Goal: Obtain resource: Download file/media

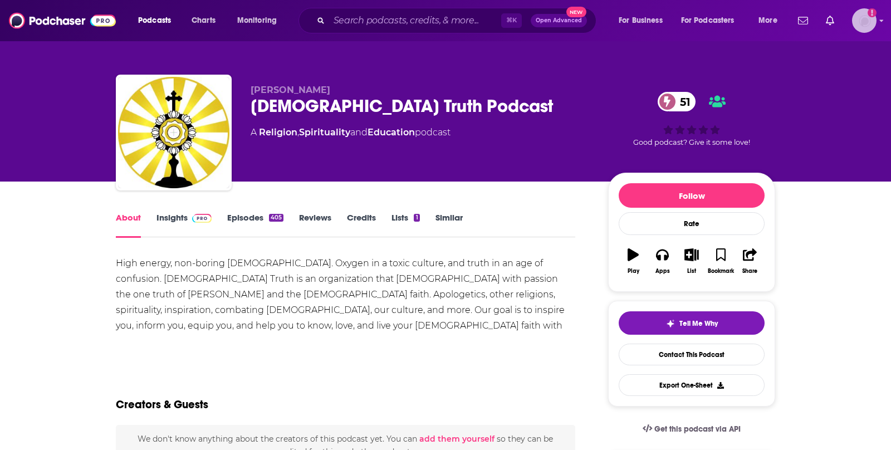
click at [852, 22] on img "Logged in as antonettefrontgate" at bounding box center [864, 20] width 24 height 24
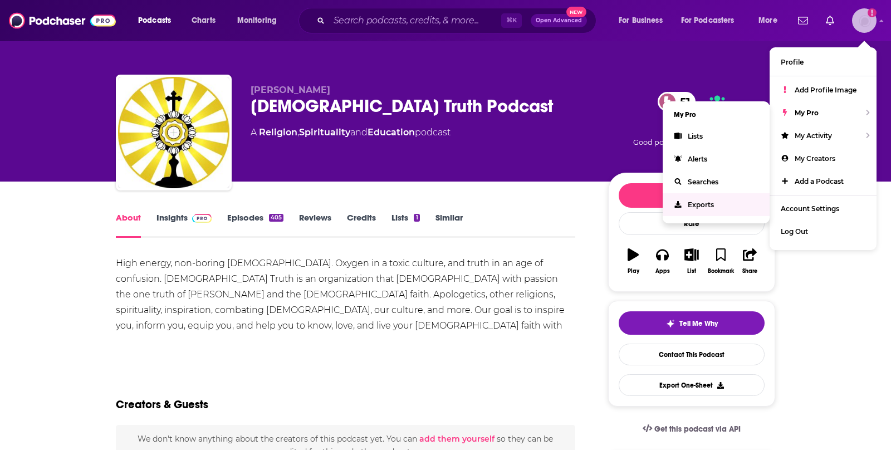
click at [709, 206] on span "Exports" at bounding box center [701, 204] width 26 height 8
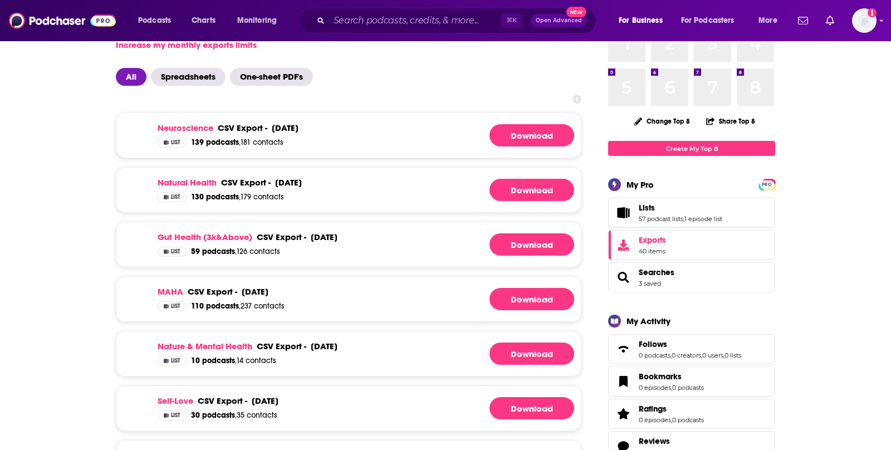
scroll to position [62, 0]
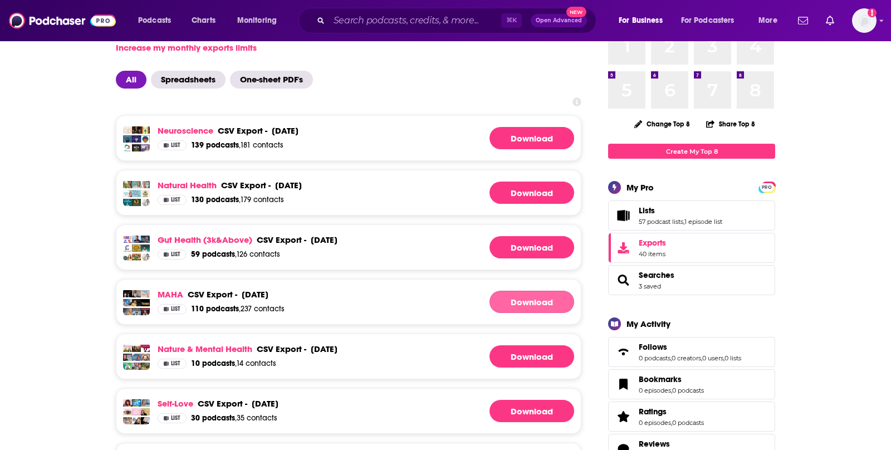
click at [515, 303] on link "Download" at bounding box center [531, 302] width 85 height 22
click at [524, 246] on link "Download" at bounding box center [531, 247] width 85 height 22
click at [533, 192] on link "Download" at bounding box center [531, 192] width 85 height 22
click at [533, 133] on link "Download" at bounding box center [531, 138] width 85 height 22
click at [867, 23] on img "Logged in as antonettefrontgate" at bounding box center [864, 20] width 24 height 24
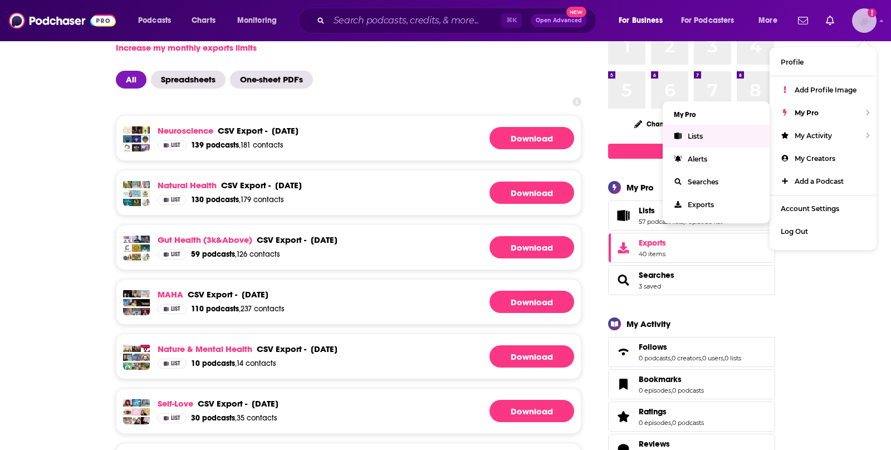
click at [722, 134] on link "Lists" at bounding box center [715, 136] width 107 height 23
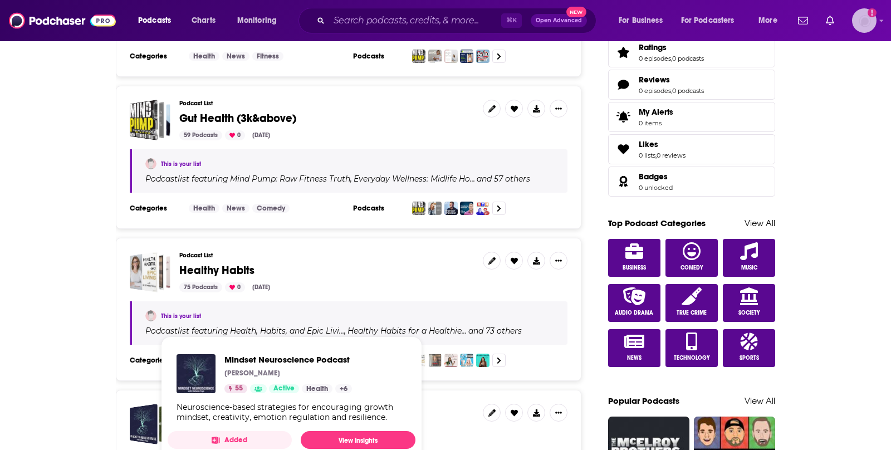
scroll to position [421, 0]
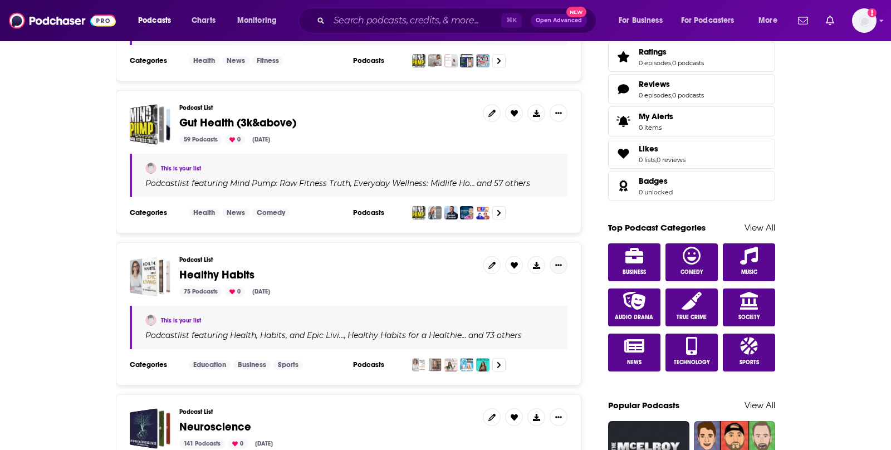
click at [558, 265] on button "Show More Button" at bounding box center [558, 265] width 18 height 18
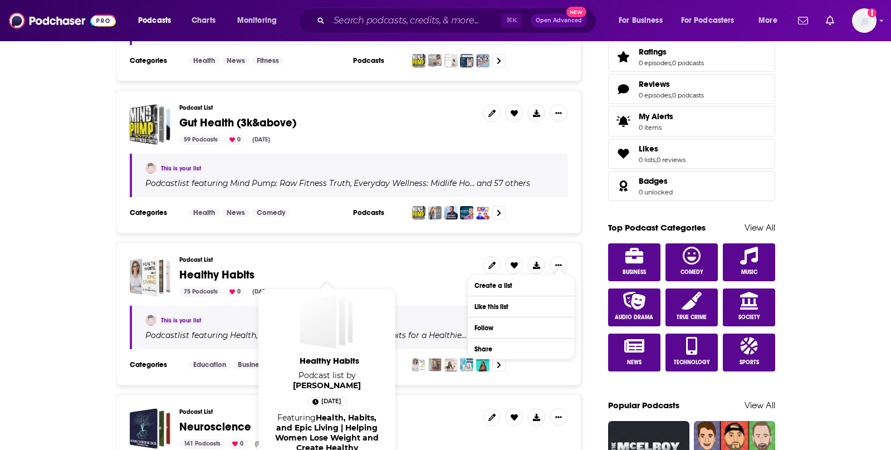
click at [238, 268] on span "Healthy Habits" at bounding box center [216, 275] width 75 height 14
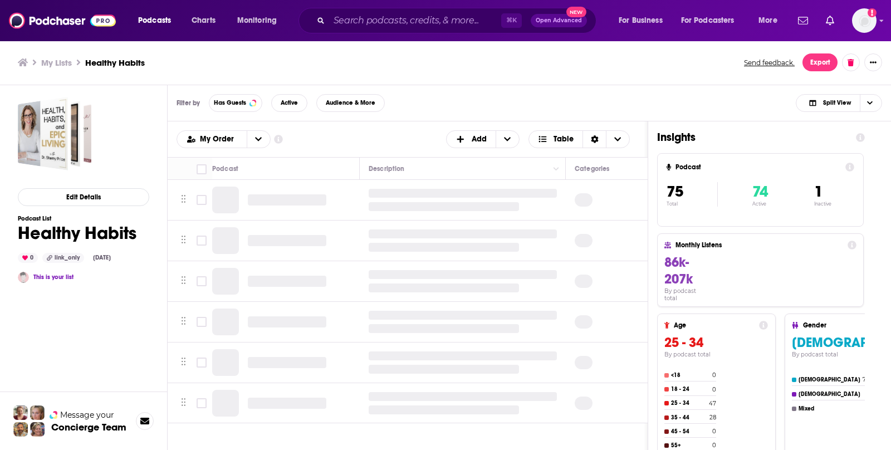
scroll to position [9, 0]
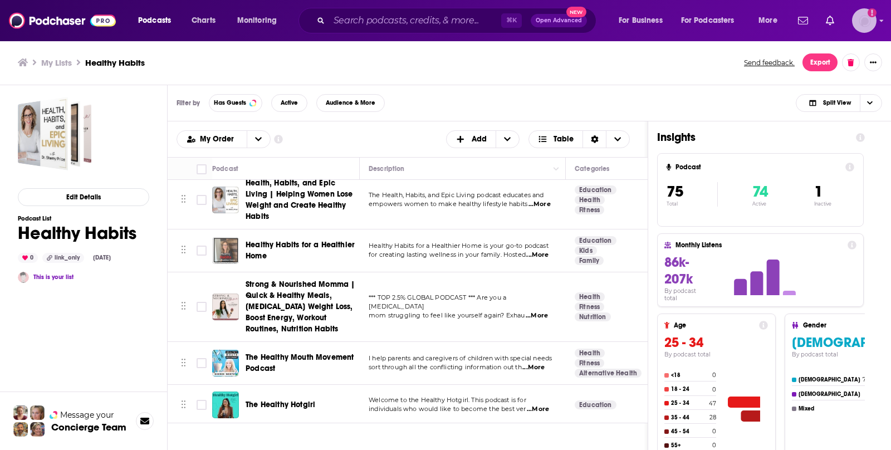
click at [867, 18] on img "Logged in as antonettefrontgate" at bounding box center [864, 20] width 24 height 24
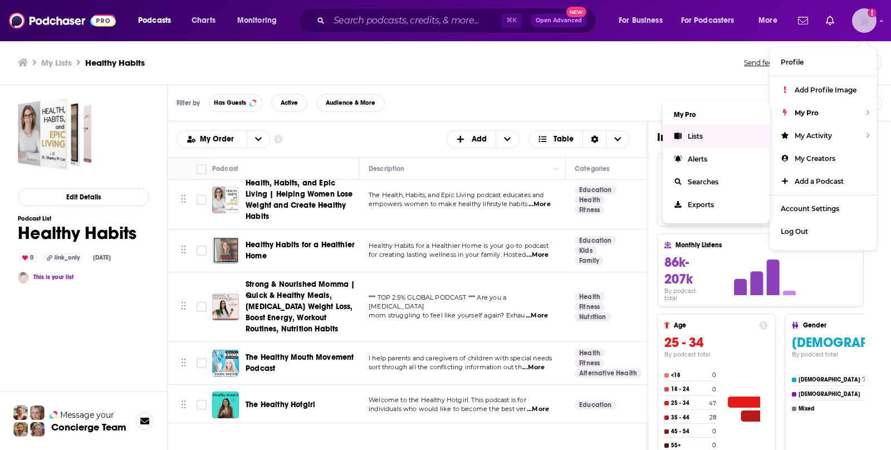
click at [720, 140] on link "Lists" at bounding box center [715, 136] width 107 height 23
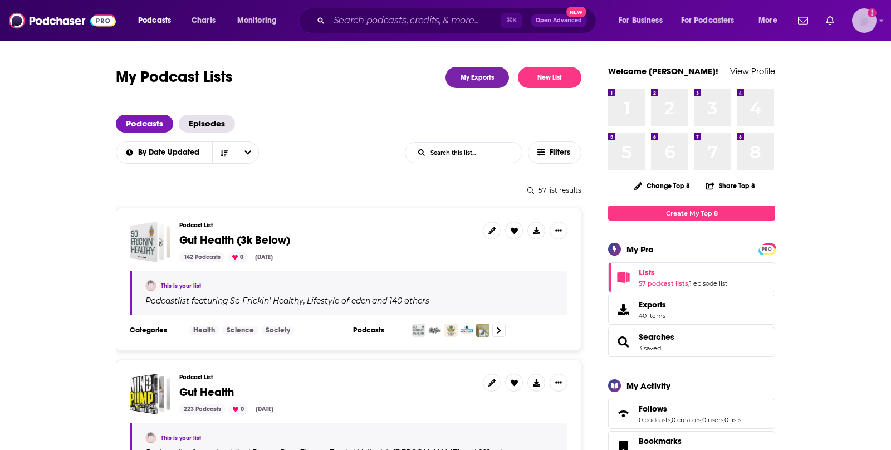
click at [866, 28] on img "Logged in as antonettefrontgate" at bounding box center [864, 20] width 24 height 24
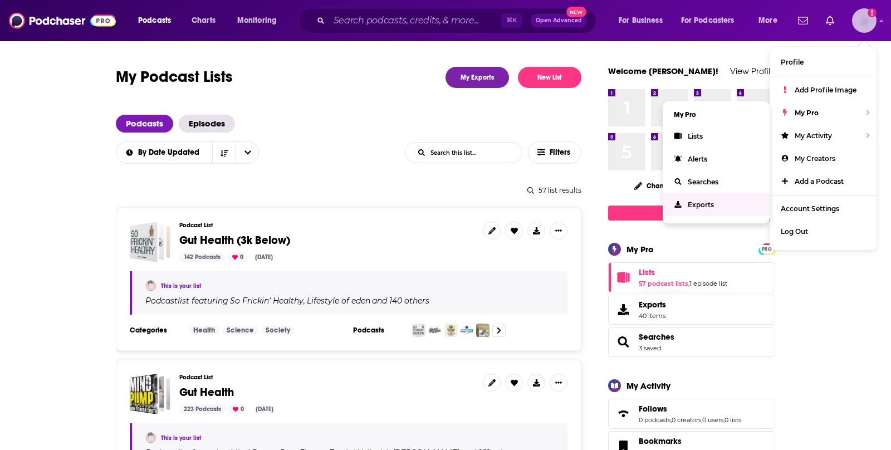
click at [722, 207] on link "Exports" at bounding box center [715, 204] width 107 height 23
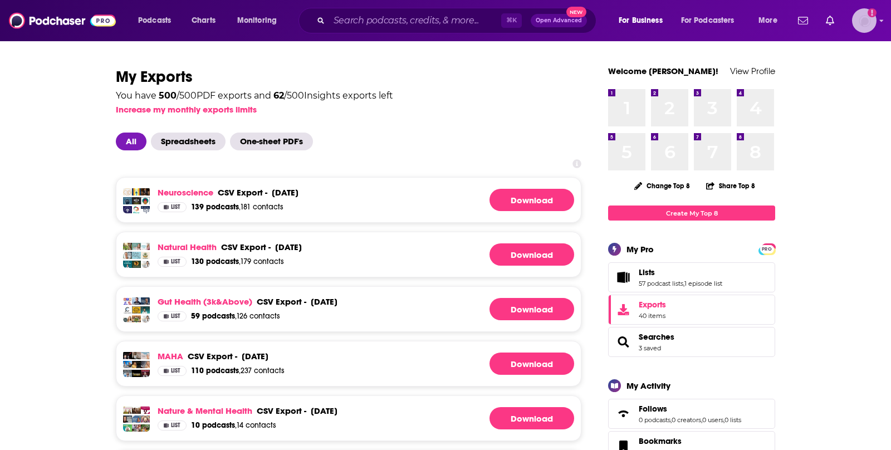
click at [861, 26] on img "Logged in as antonettefrontgate" at bounding box center [864, 20] width 24 height 24
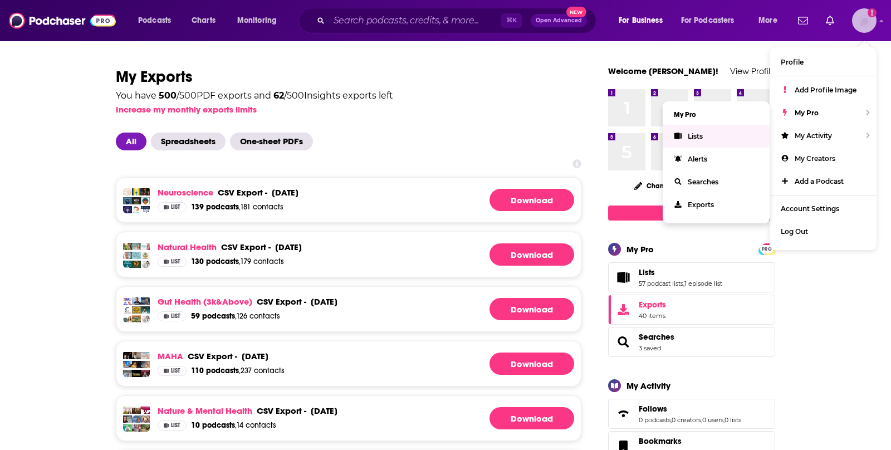
click at [706, 140] on link "Lists" at bounding box center [715, 136] width 107 height 23
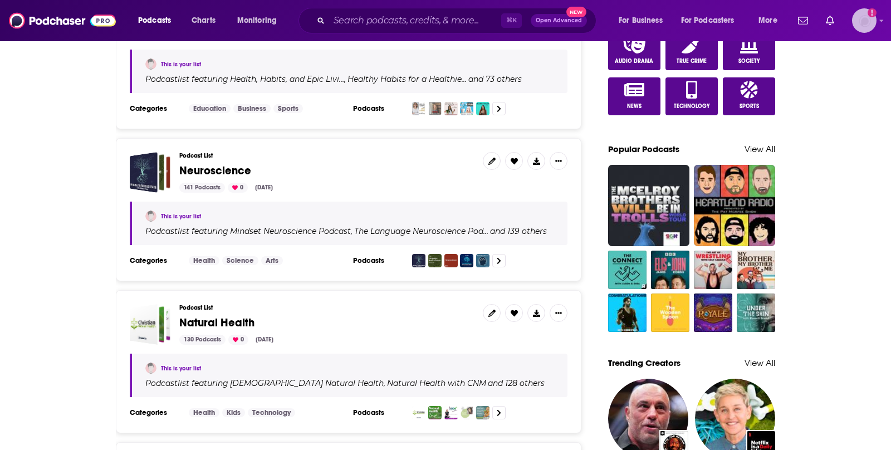
scroll to position [800, 0]
